Goal: Information Seeking & Learning: Learn about a topic

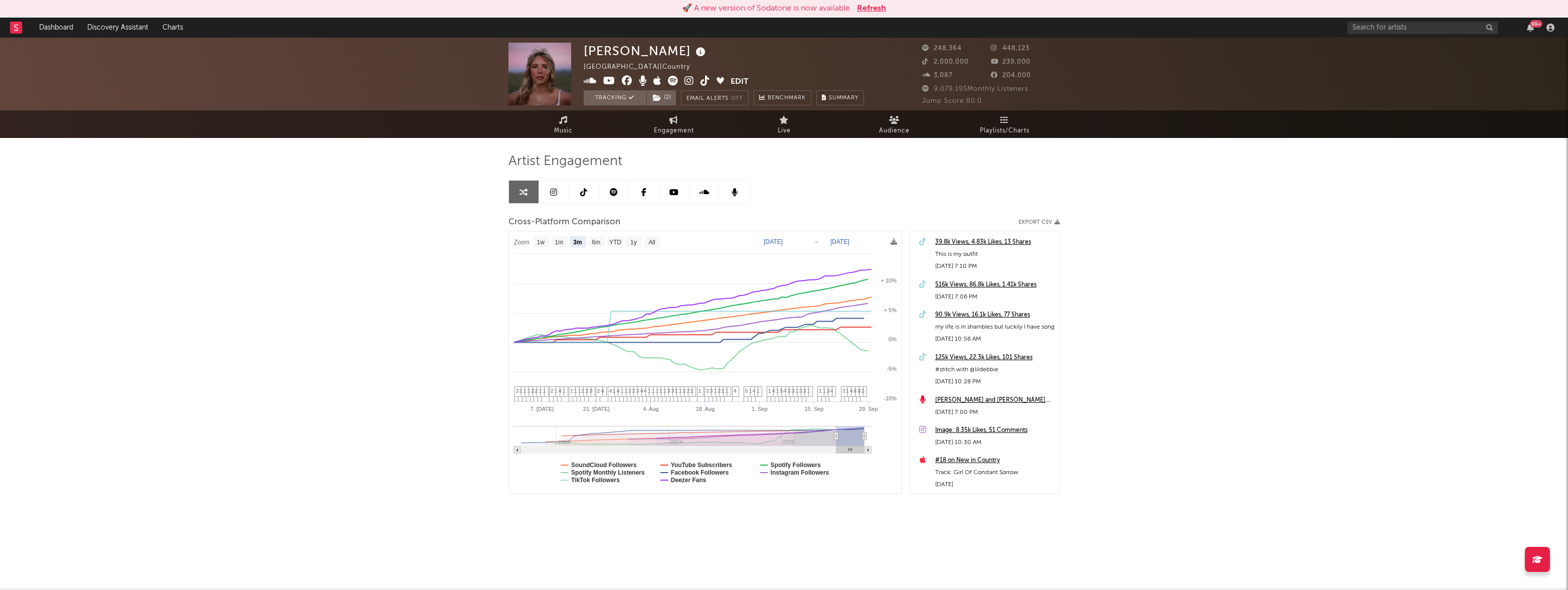
select select "3m"
click at [59, 26] on link "Dashboard" at bounding box center [56, 27] width 48 height 20
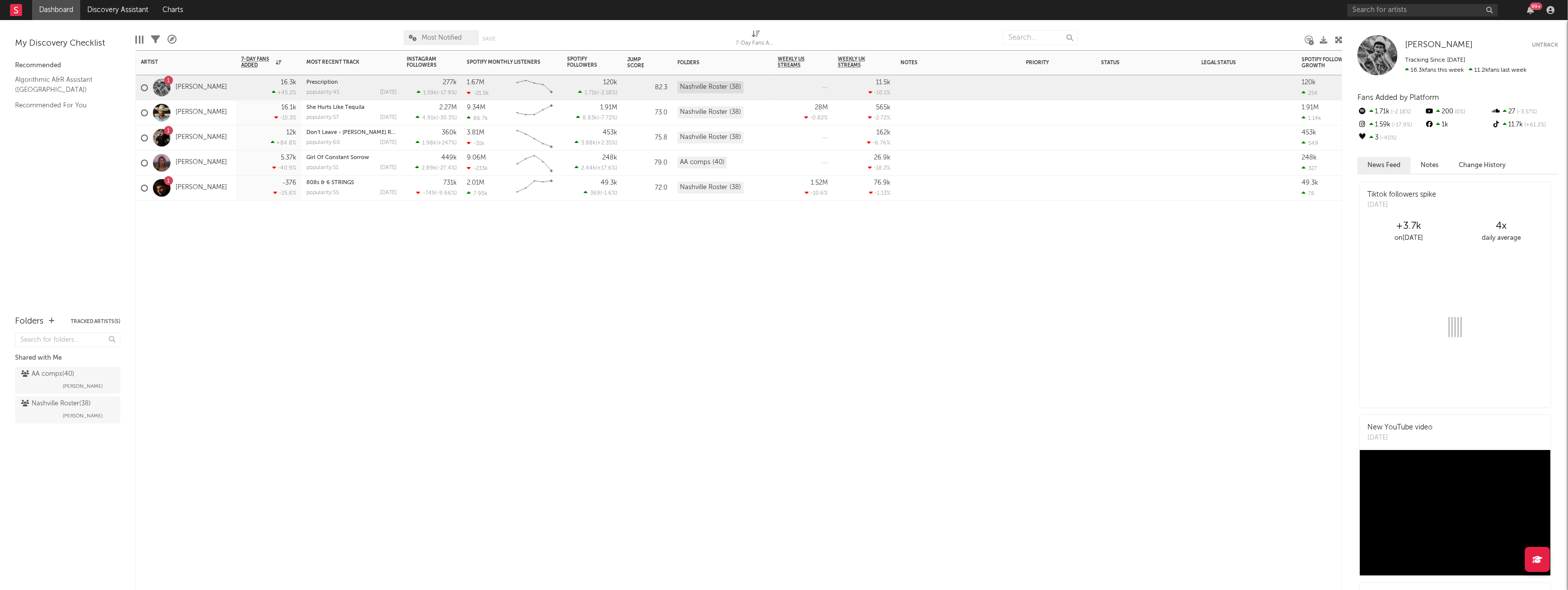
click at [272, 136] on div "12k +84.8 %" at bounding box center [268, 138] width 55 height 24
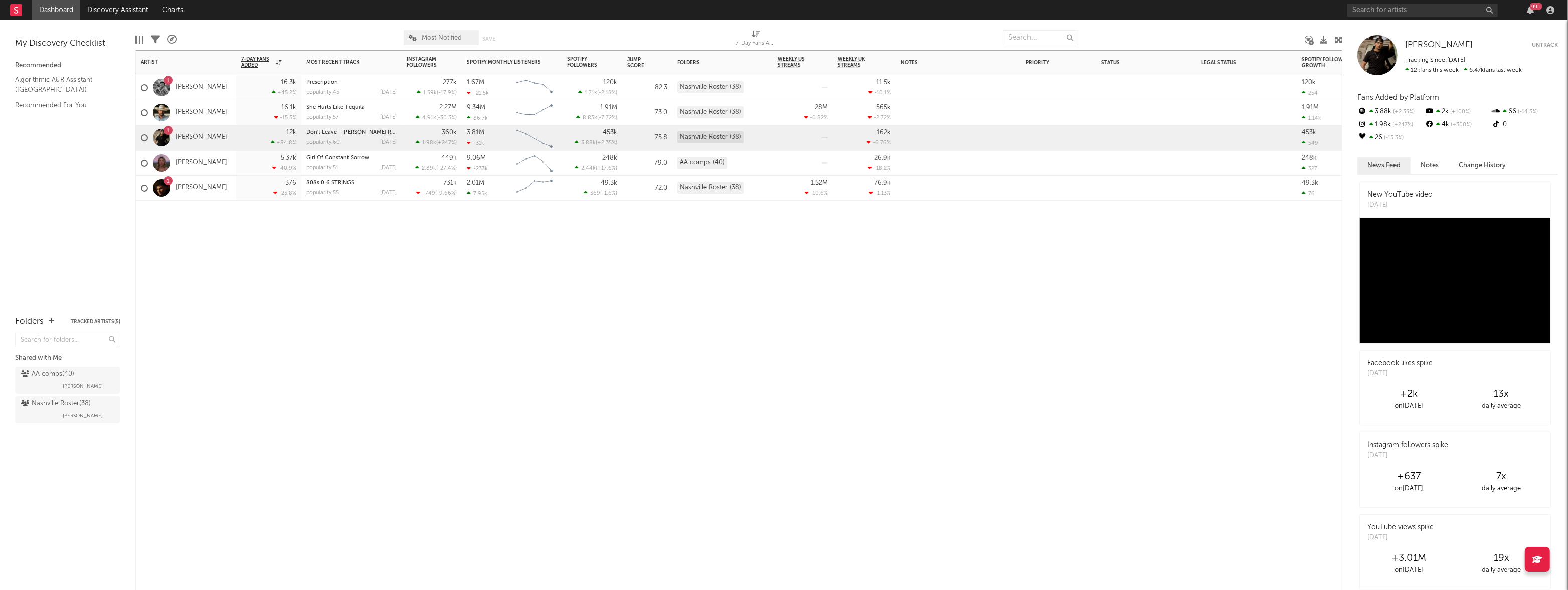
click at [250, 113] on div "16.1k -15.3 %" at bounding box center [268, 113] width 55 height 24
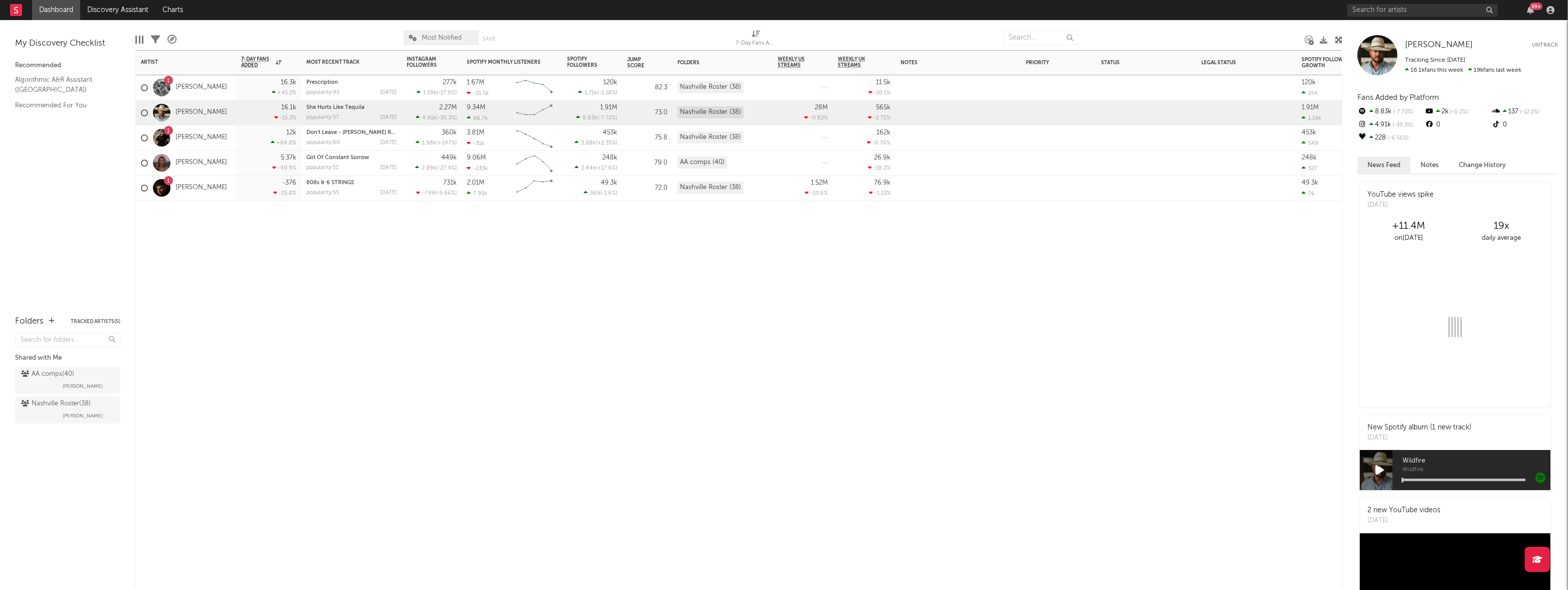
click at [244, 96] on div "16.3k +45.2 %" at bounding box center [268, 88] width 55 height 24
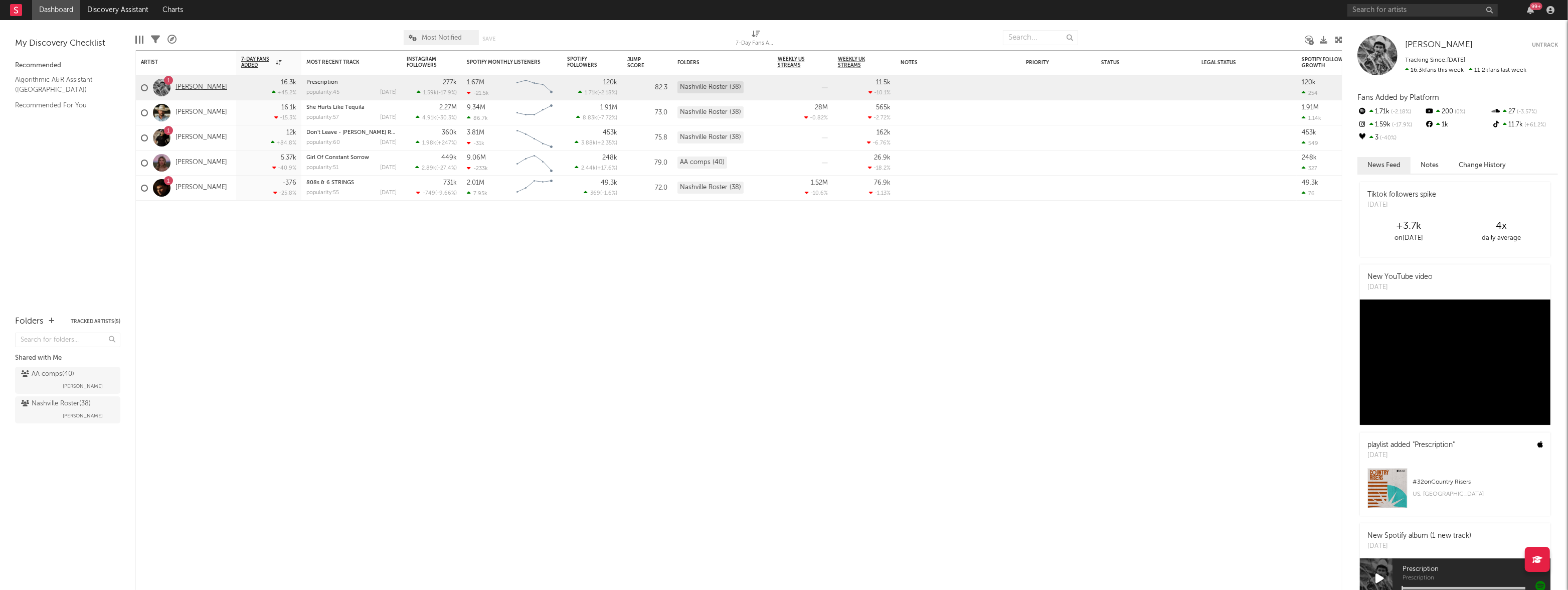
click at [198, 88] on link "[PERSON_NAME]" at bounding box center [201, 88] width 52 height 9
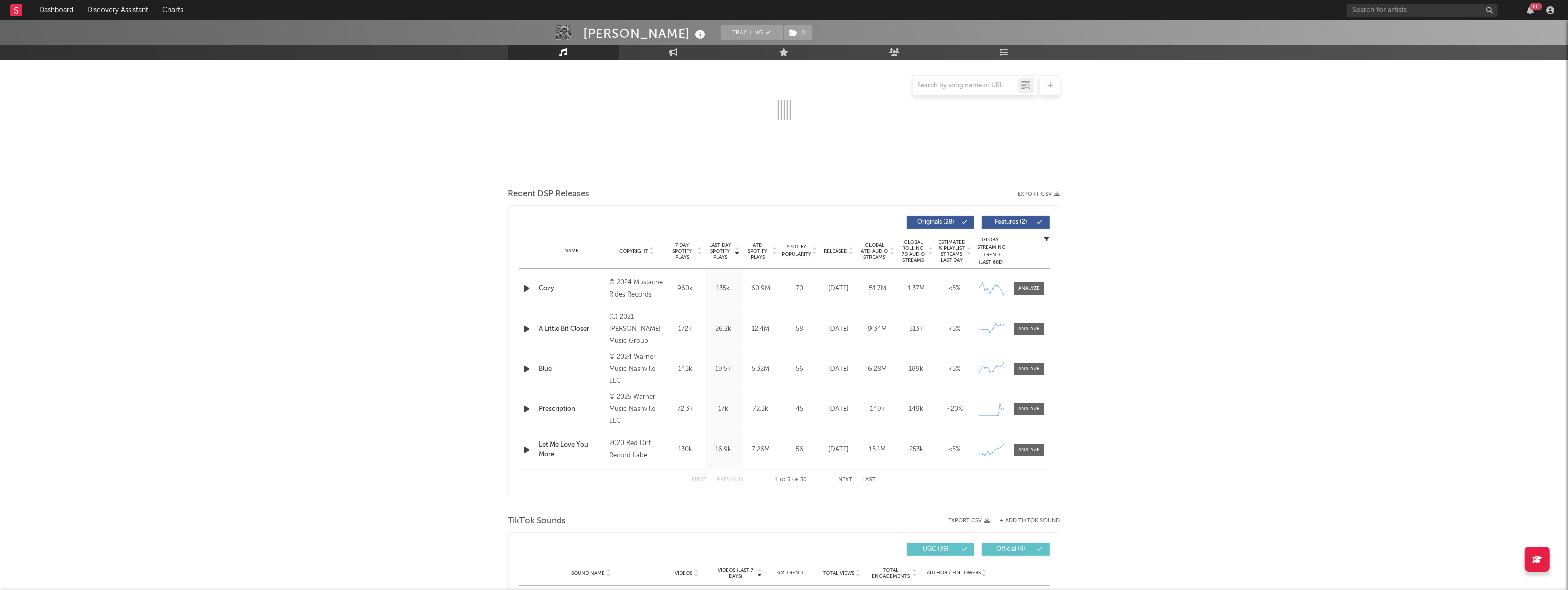
select select "6m"
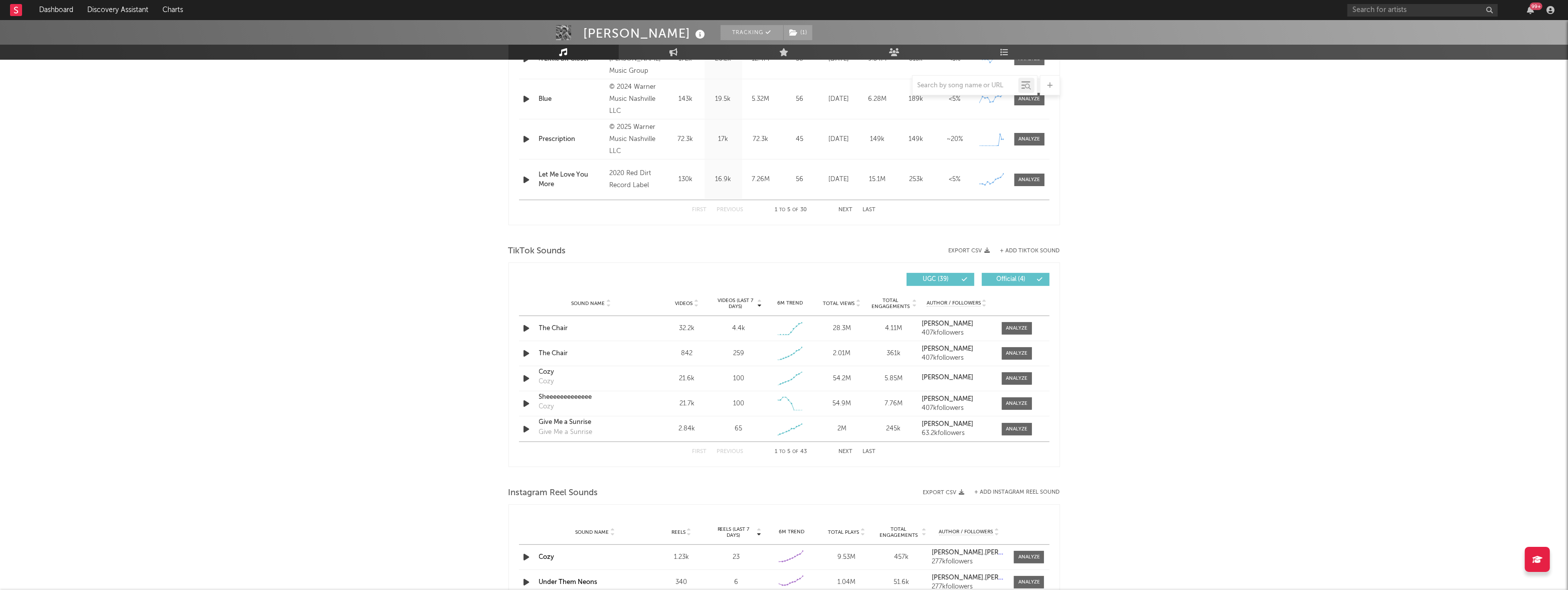
scroll to position [505, 0]
click at [1007, 325] on div at bounding box center [1017, 325] width 21 height 7
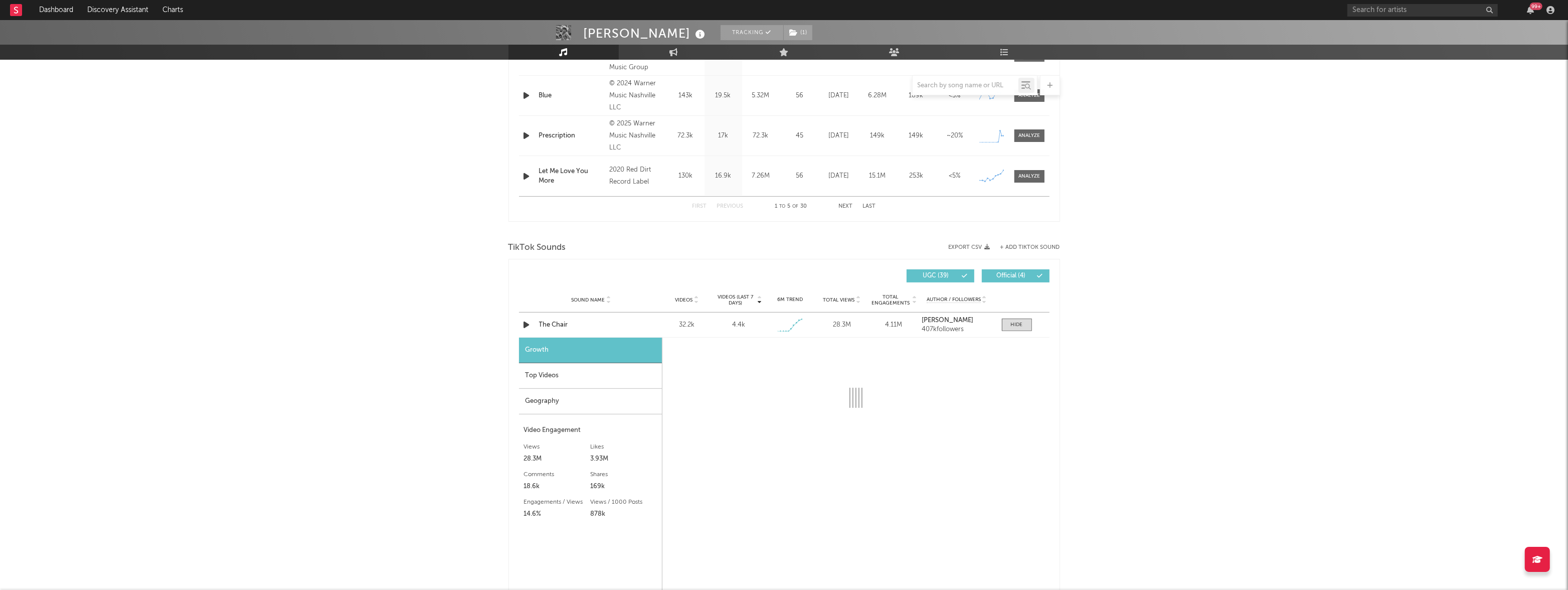
select select "1w"
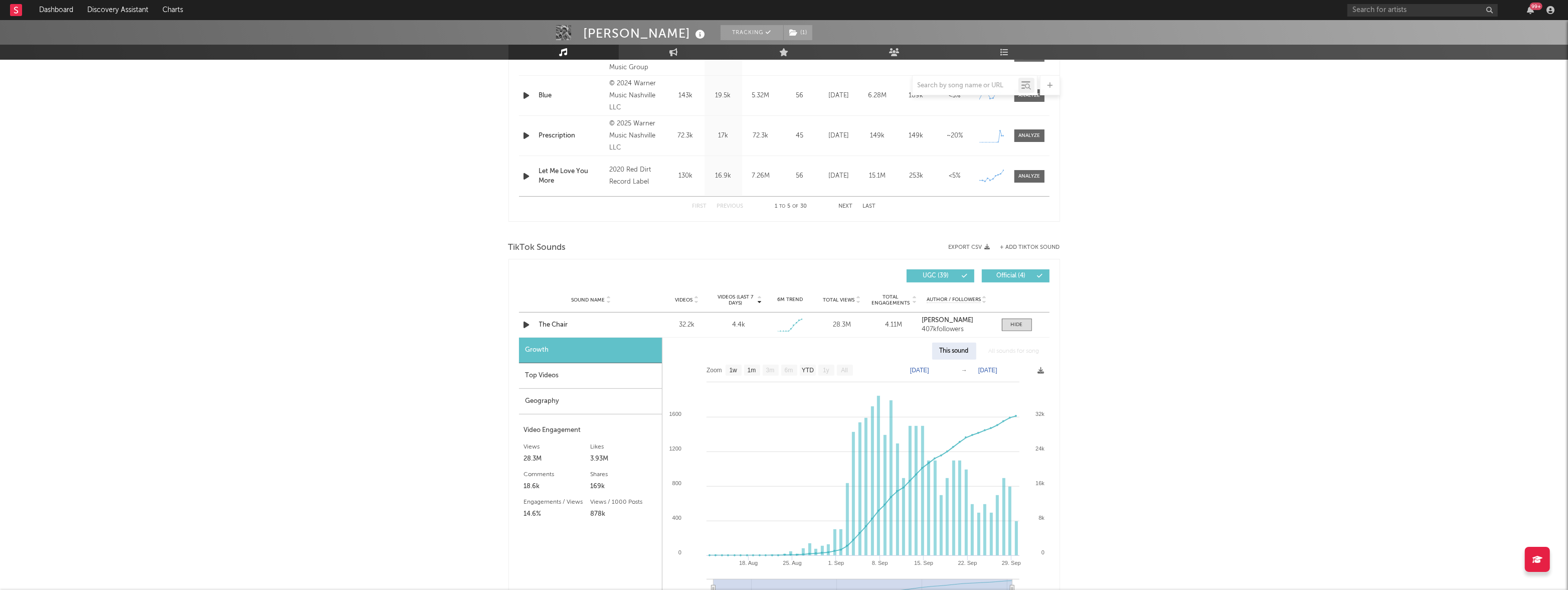
click at [362, 304] on div "Braxton Keith Tracking ( 1 ) United States | Country Edit Tracking ( 1 ) Email …" at bounding box center [784, 410] width 1568 height 1792
